Goal: Find specific page/section: Find specific page/section

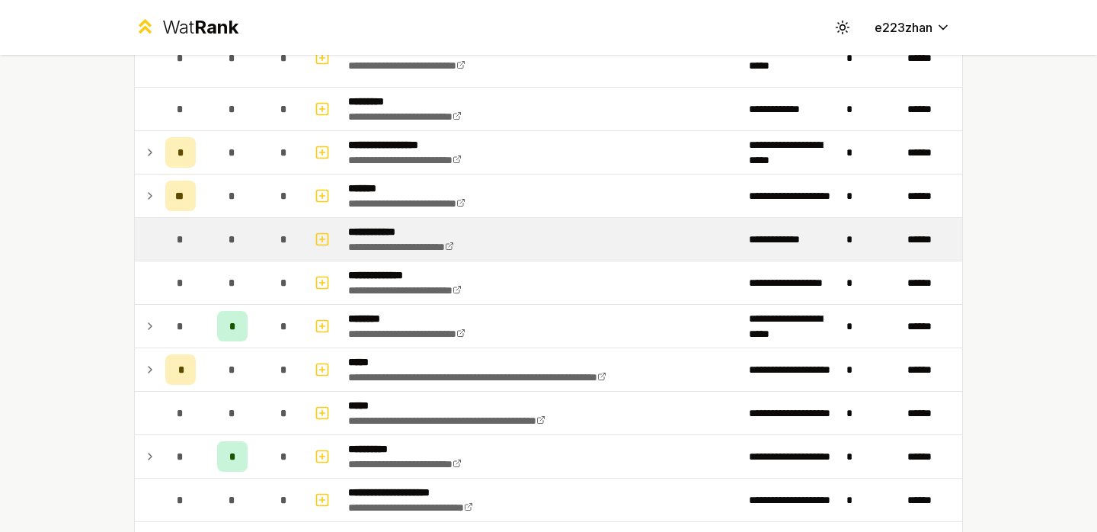
scroll to position [307, 0]
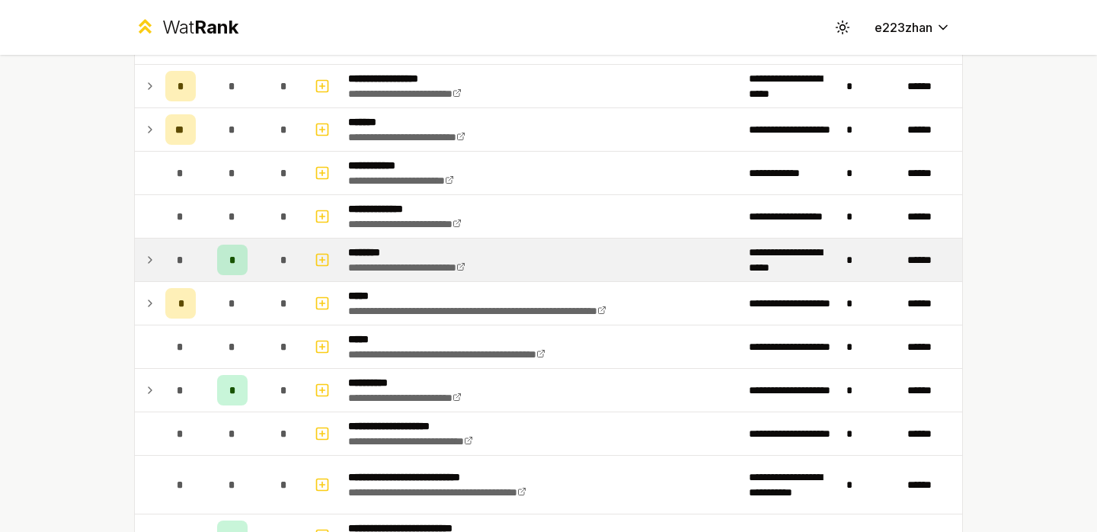
click at [264, 248] on td "*" at bounding box center [284, 260] width 43 height 43
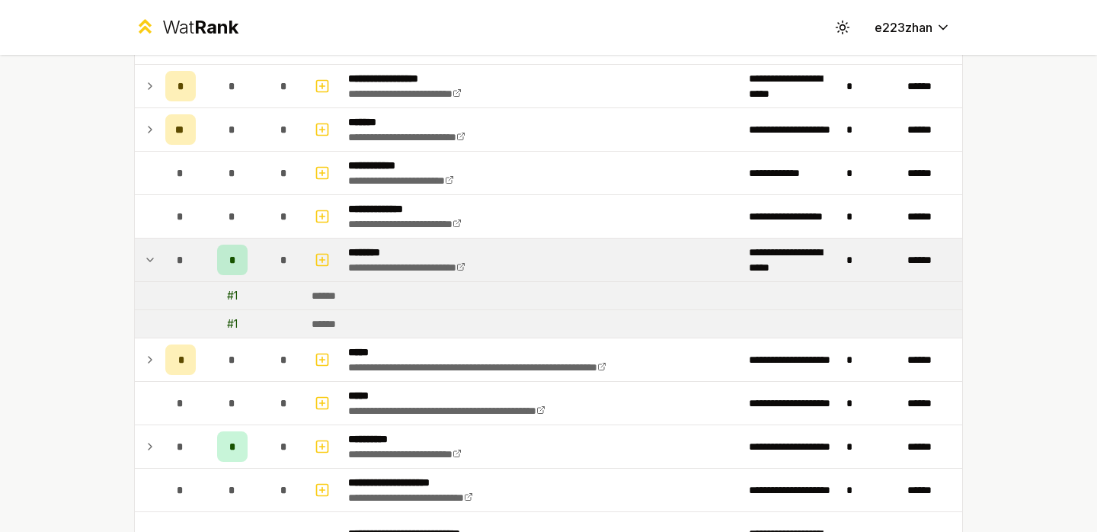
click at [264, 248] on td "*" at bounding box center [284, 260] width 43 height 43
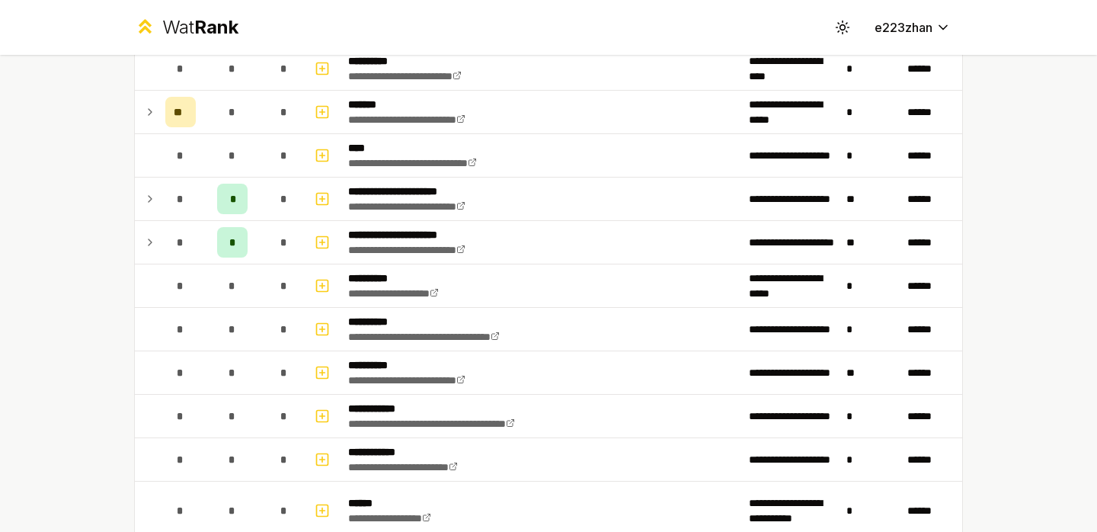
scroll to position [1818, 0]
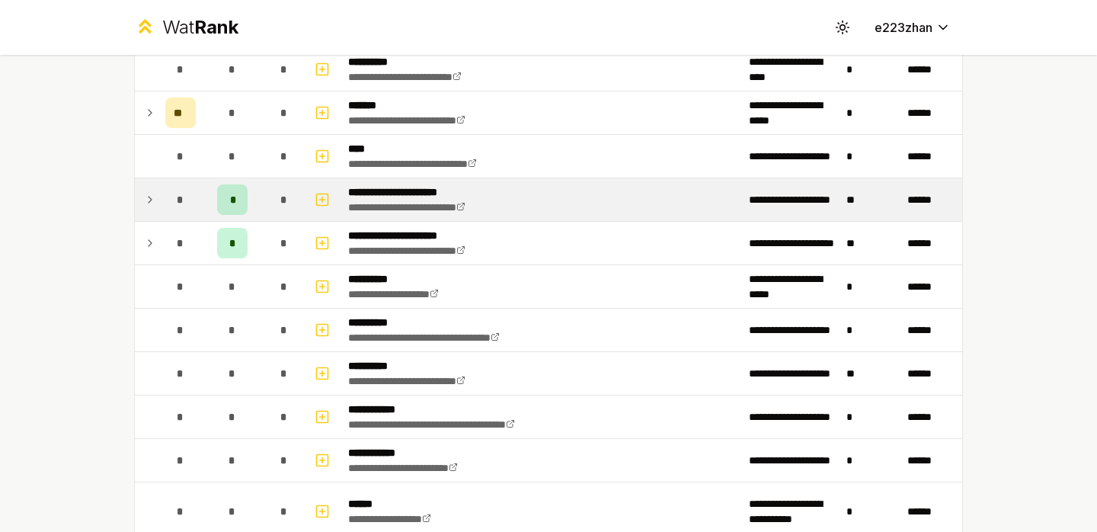
click at [270, 199] on div "*" at bounding box center [284, 199] width 30 height 30
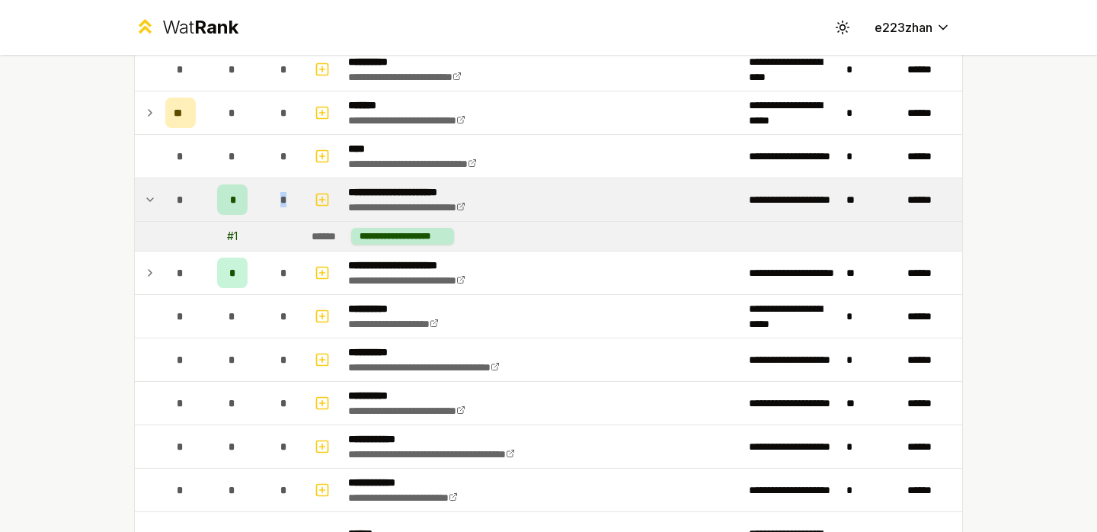
click at [270, 199] on div "*" at bounding box center [284, 199] width 30 height 30
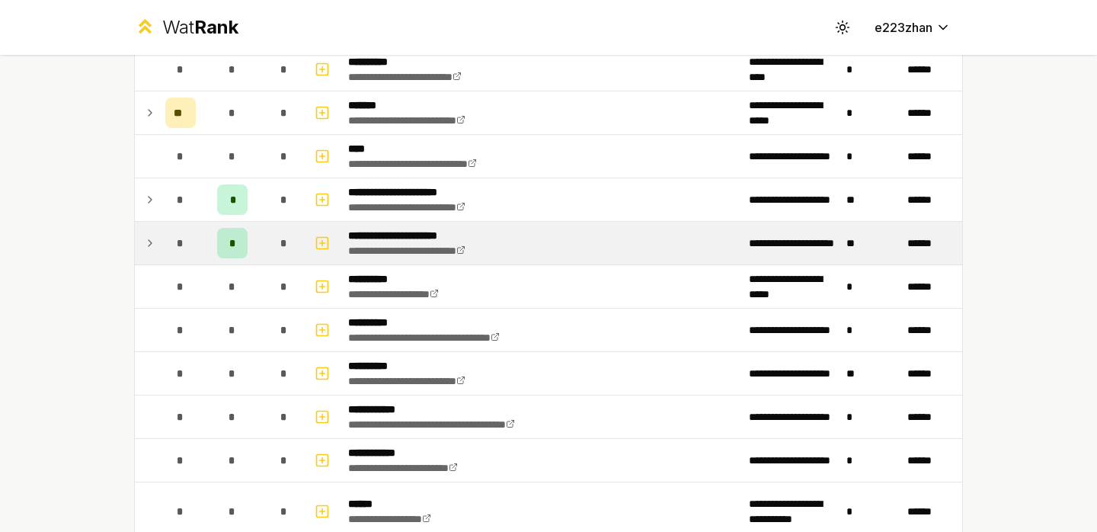
click at [270, 239] on div "*" at bounding box center [284, 243] width 30 height 30
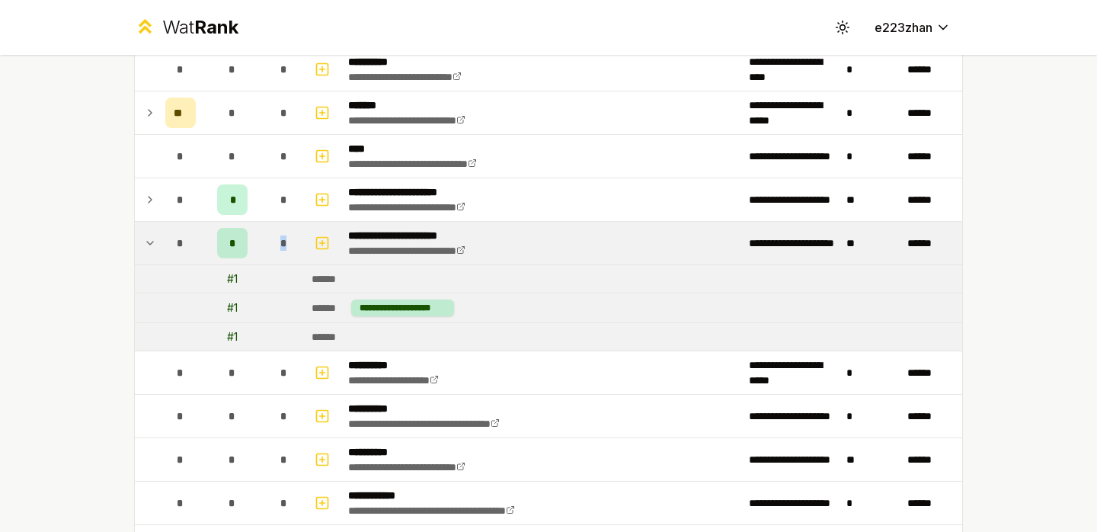
click at [270, 239] on div "*" at bounding box center [284, 243] width 30 height 30
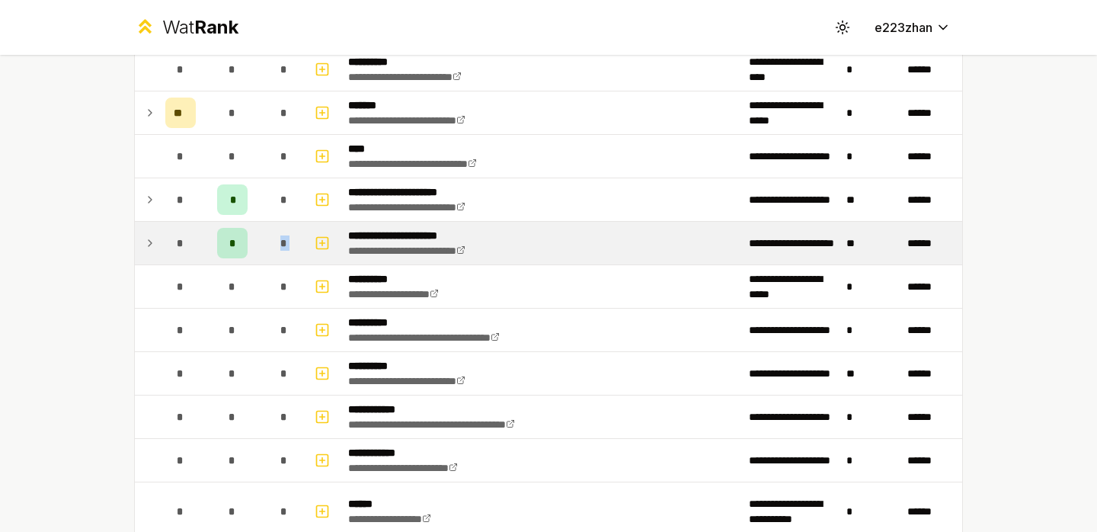
click at [270, 239] on div "*" at bounding box center [284, 243] width 30 height 30
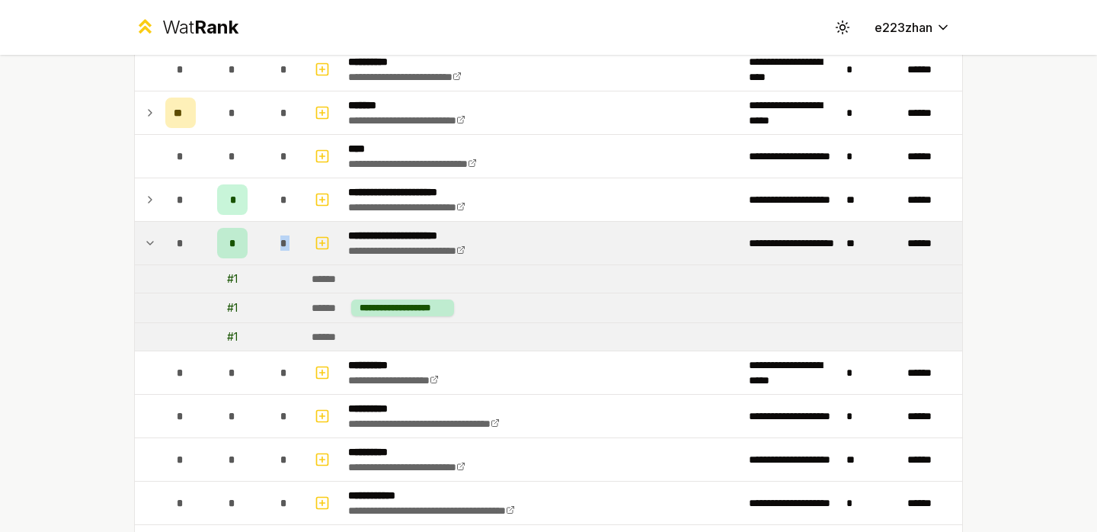
click at [270, 239] on div "*" at bounding box center [284, 243] width 30 height 30
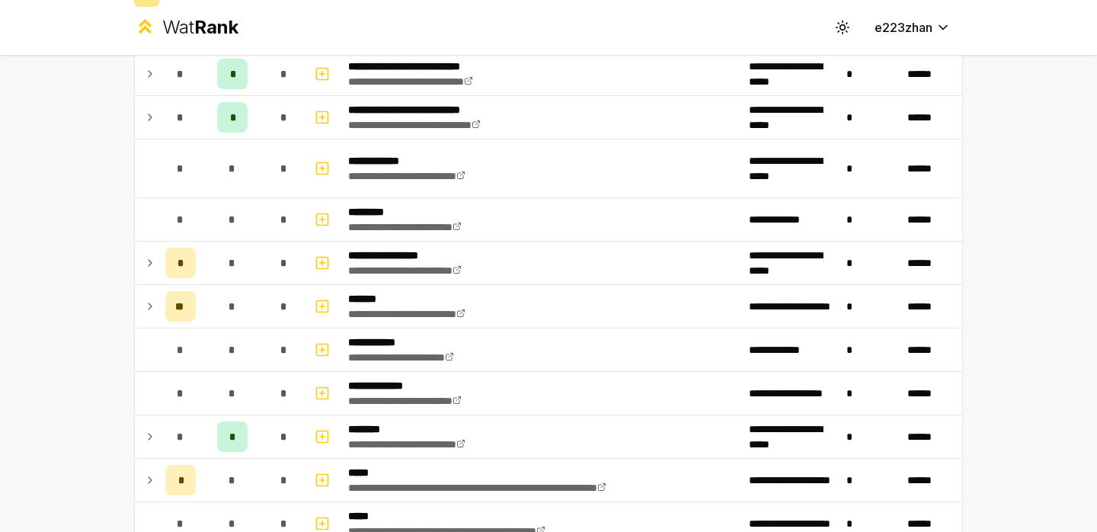
scroll to position [0, 0]
